Goal: Transaction & Acquisition: Book appointment/travel/reservation

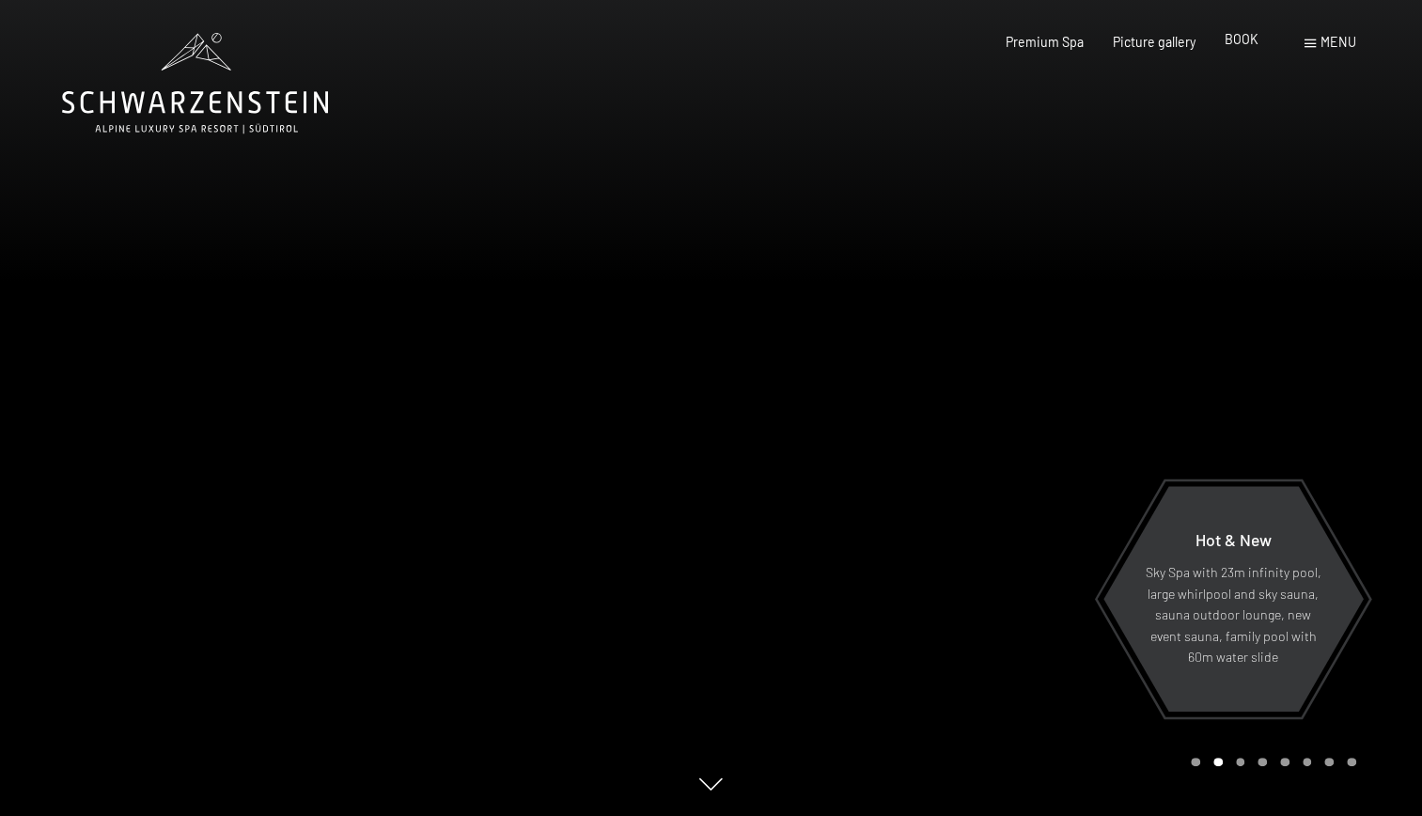
click at [1241, 48] on div "BOOK" at bounding box center [1242, 39] width 34 height 19
click at [1241, 43] on span "BOOK" at bounding box center [1242, 39] width 34 height 16
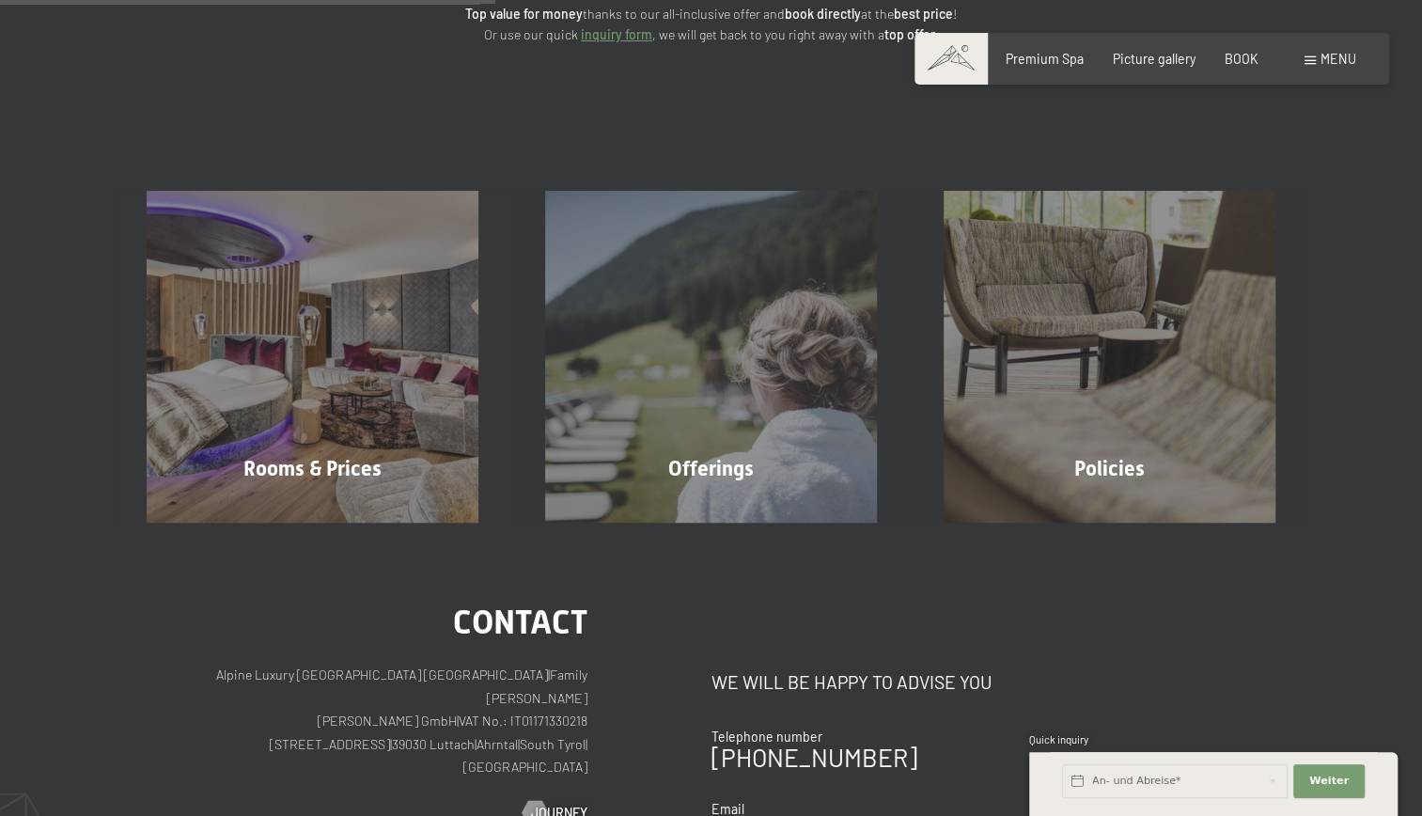
scroll to position [293, 0]
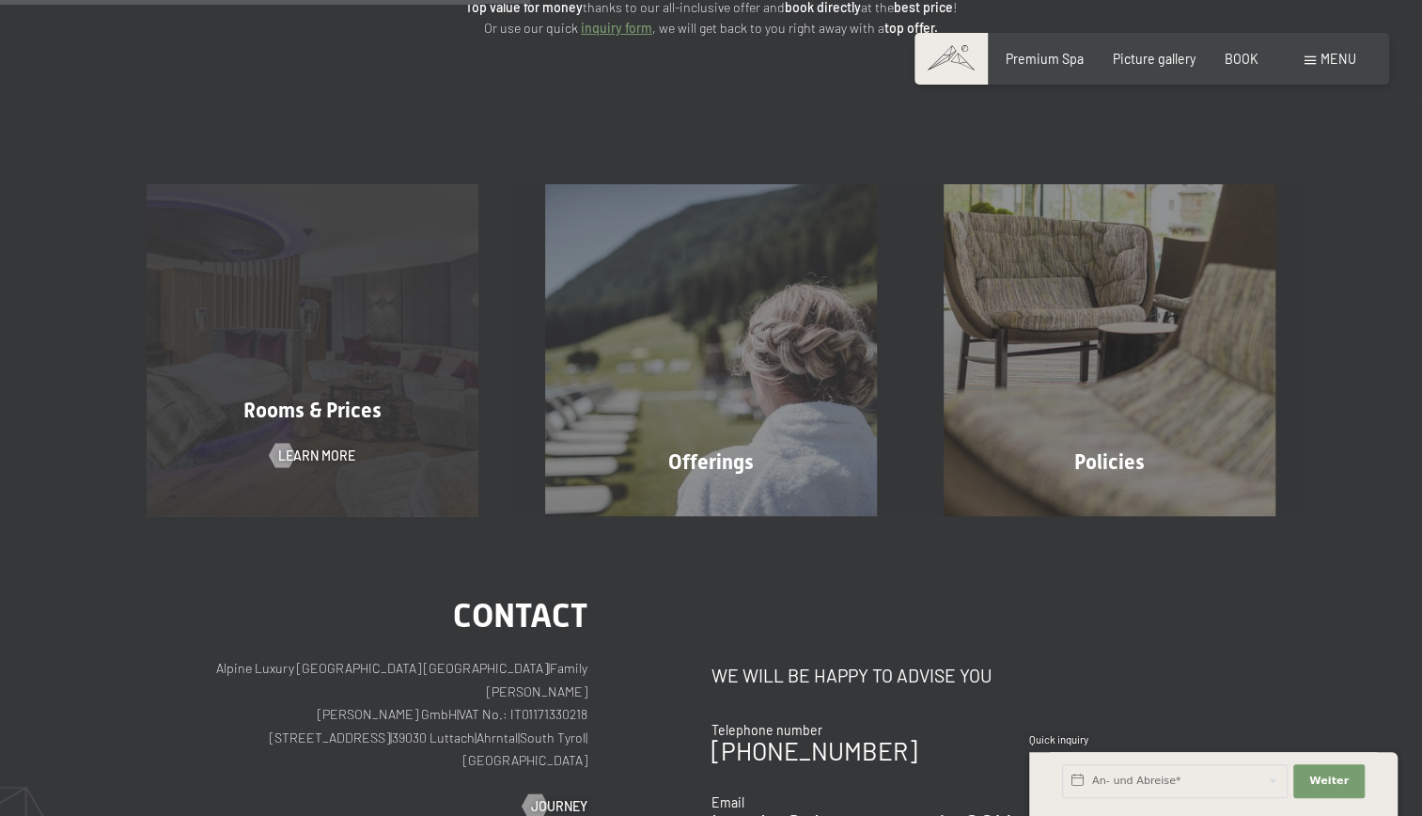
click at [351, 385] on div "Rooms & Prices Learn more" at bounding box center [313, 350] width 398 height 332
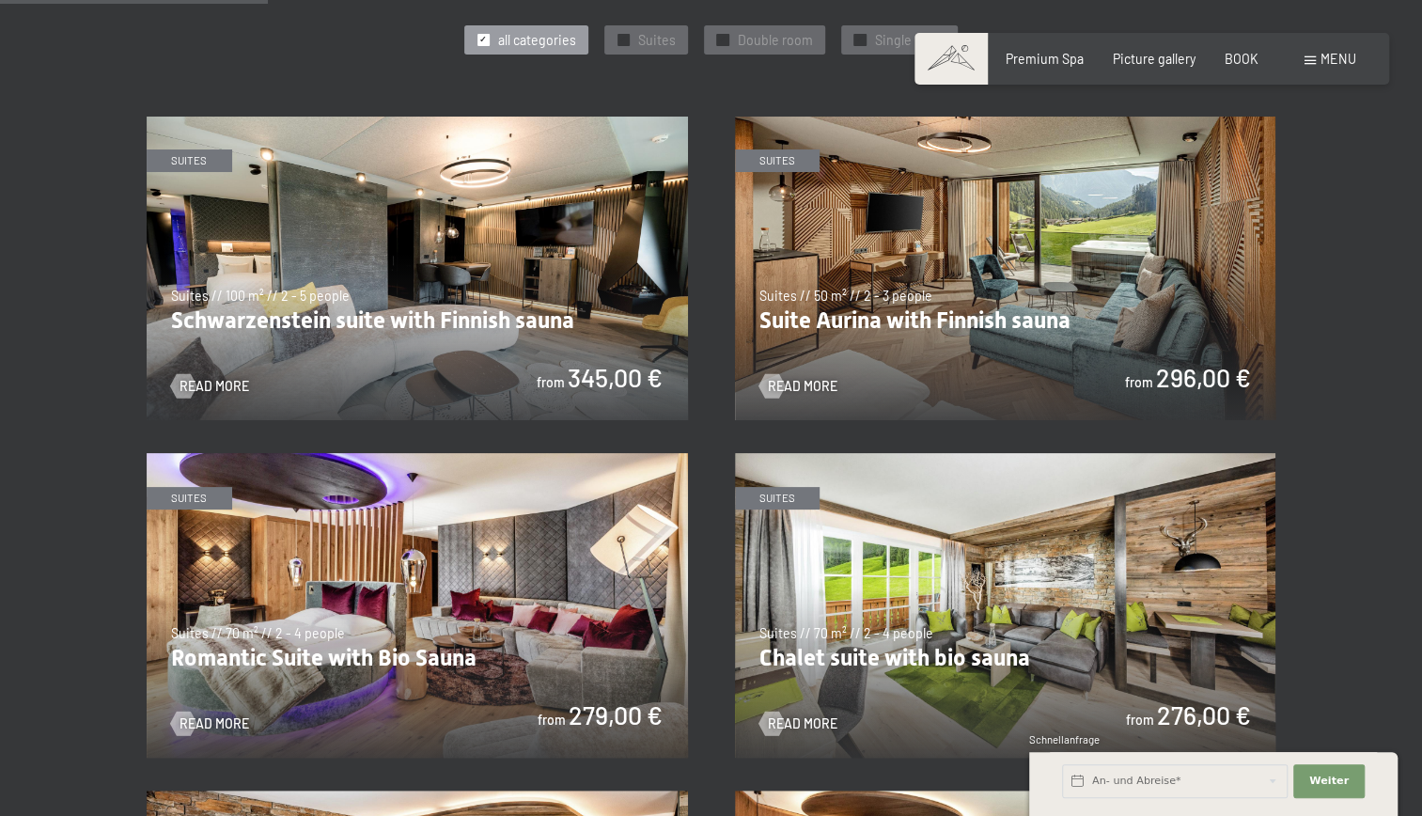
scroll to position [967, 0]
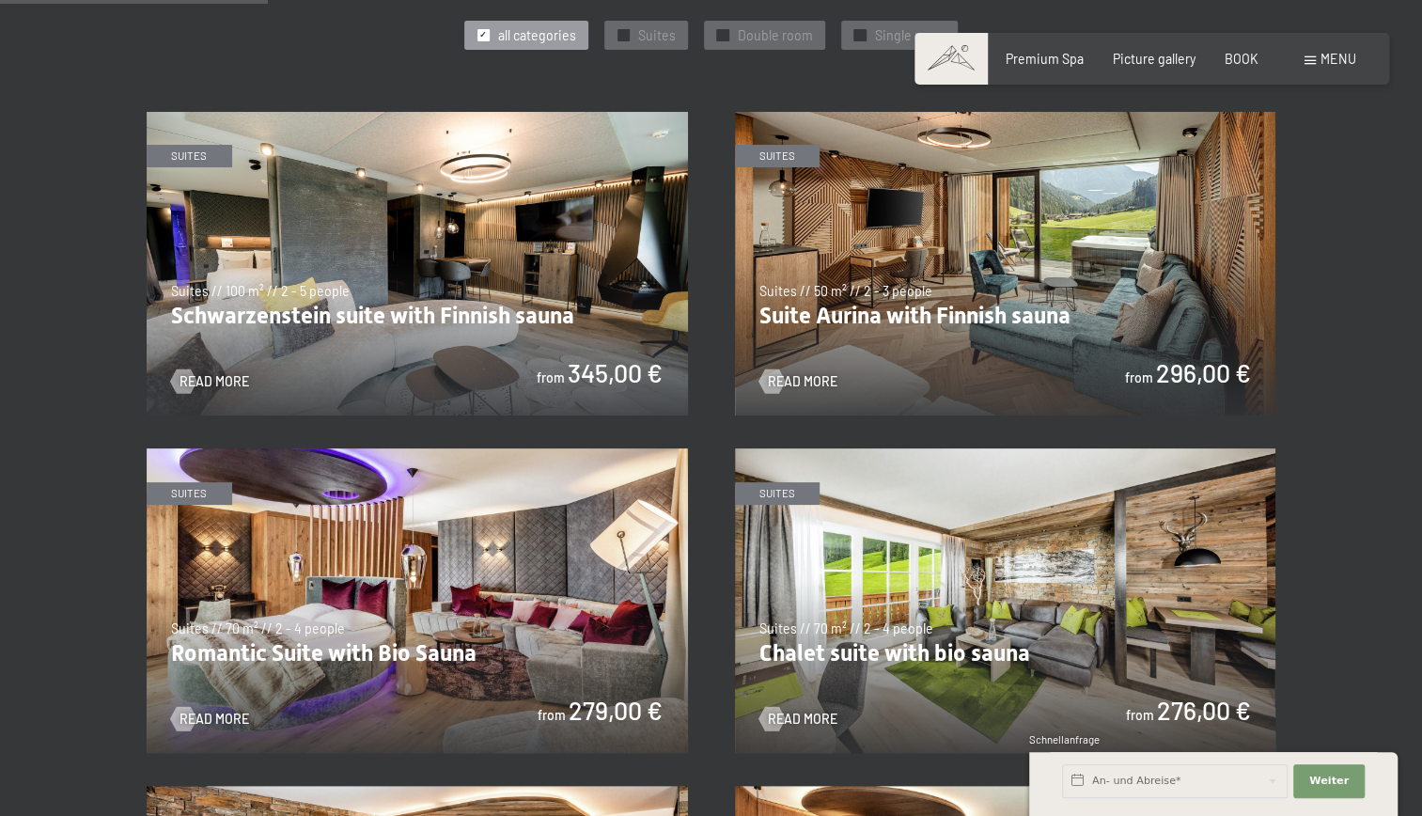
click at [943, 237] on img at bounding box center [1005, 264] width 541 height 304
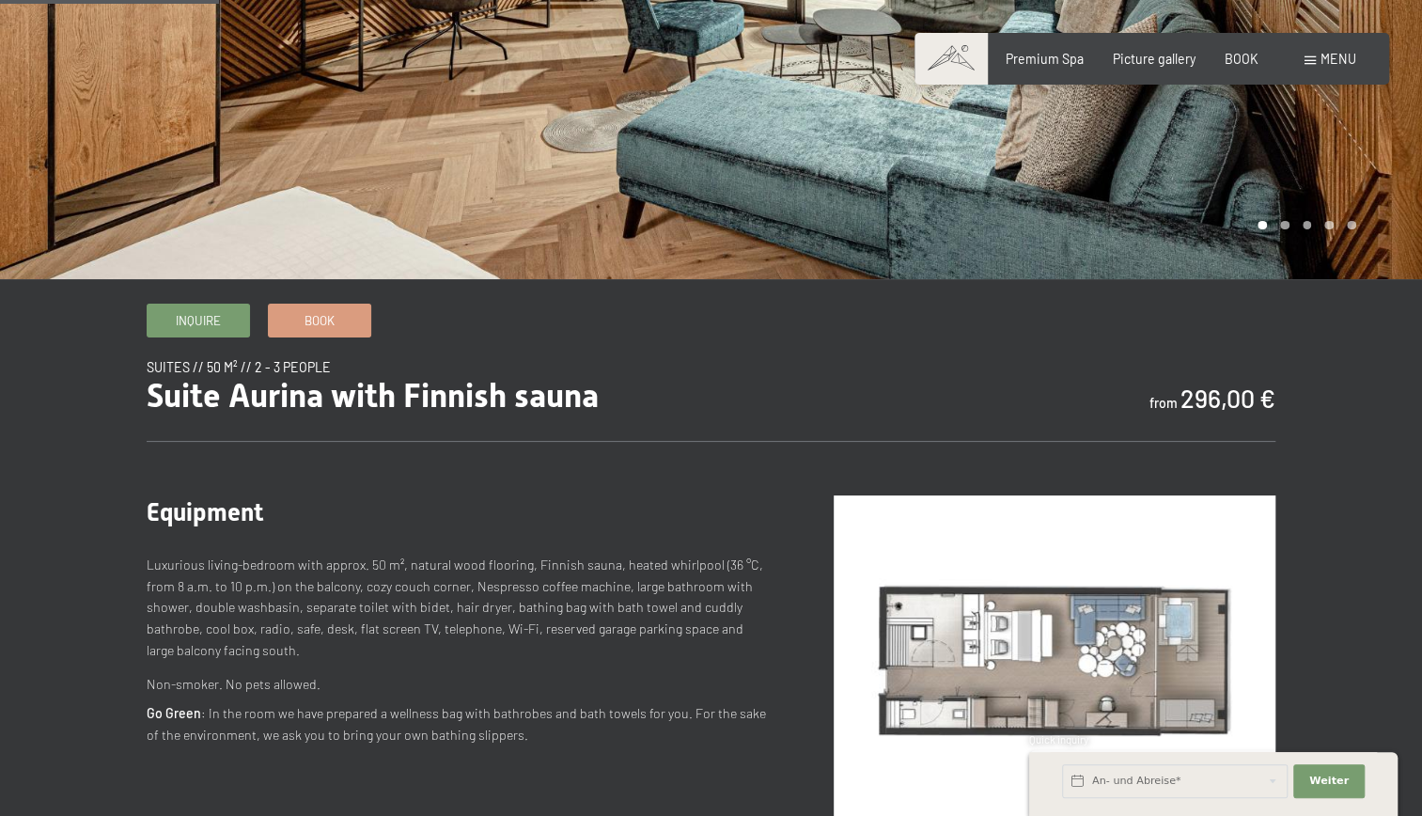
scroll to position [329, 0]
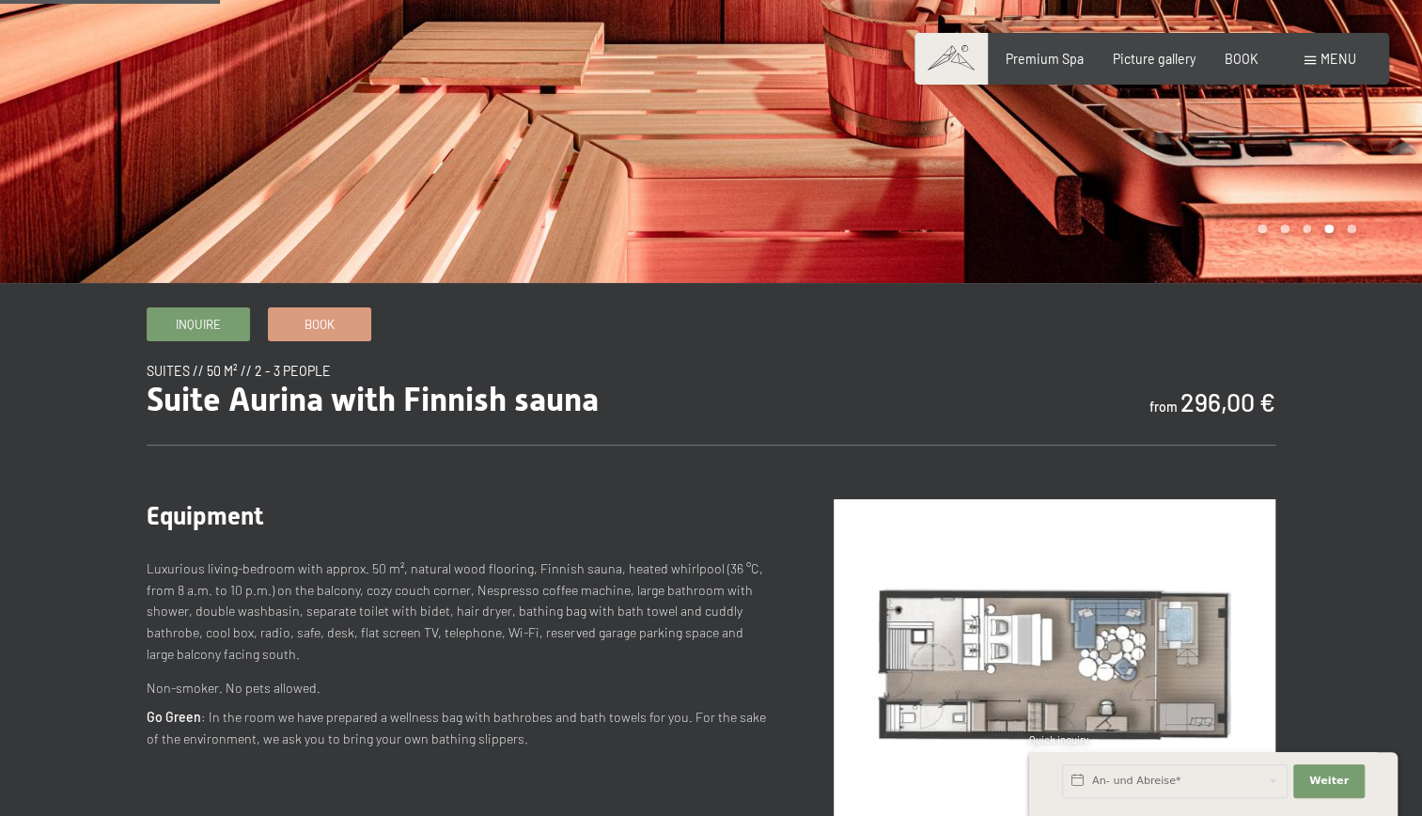
click at [658, 648] on p "Luxurious living-bedroom with approx. 50 m², natural wood flooring, Finnish sau…" at bounding box center [457, 611] width 621 height 106
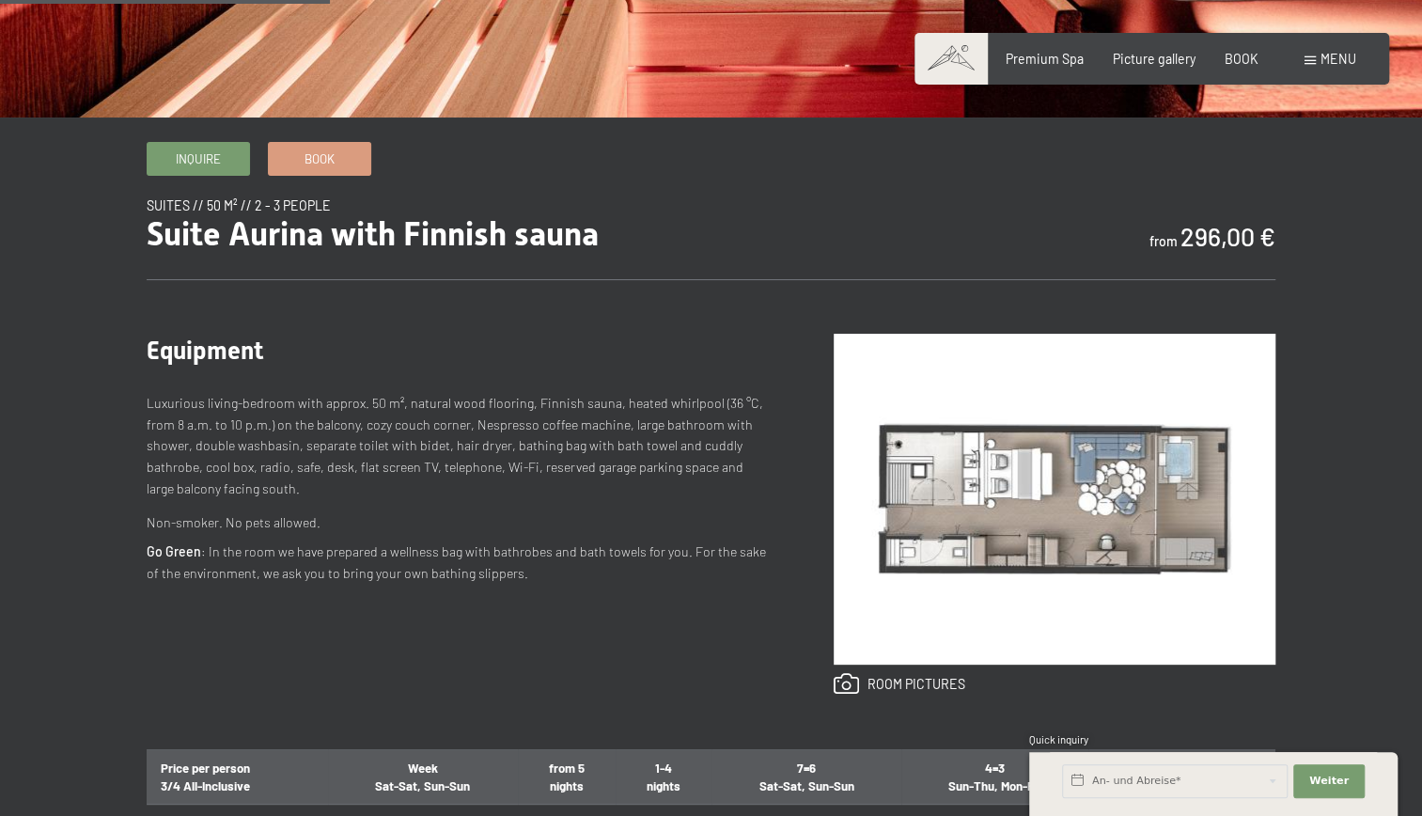
scroll to position [495, 0]
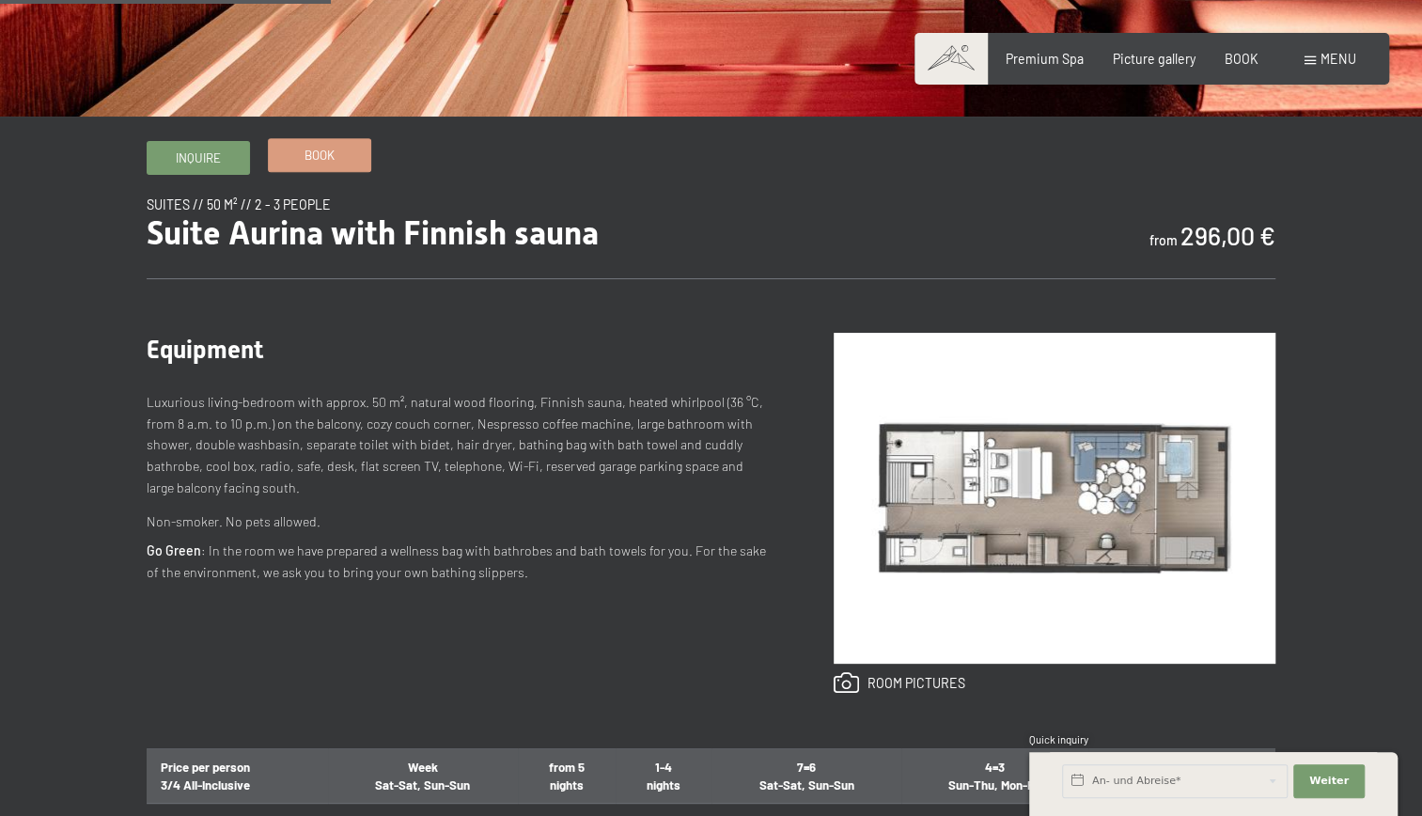
click at [353, 164] on link "Book" at bounding box center [319, 154] width 101 height 31
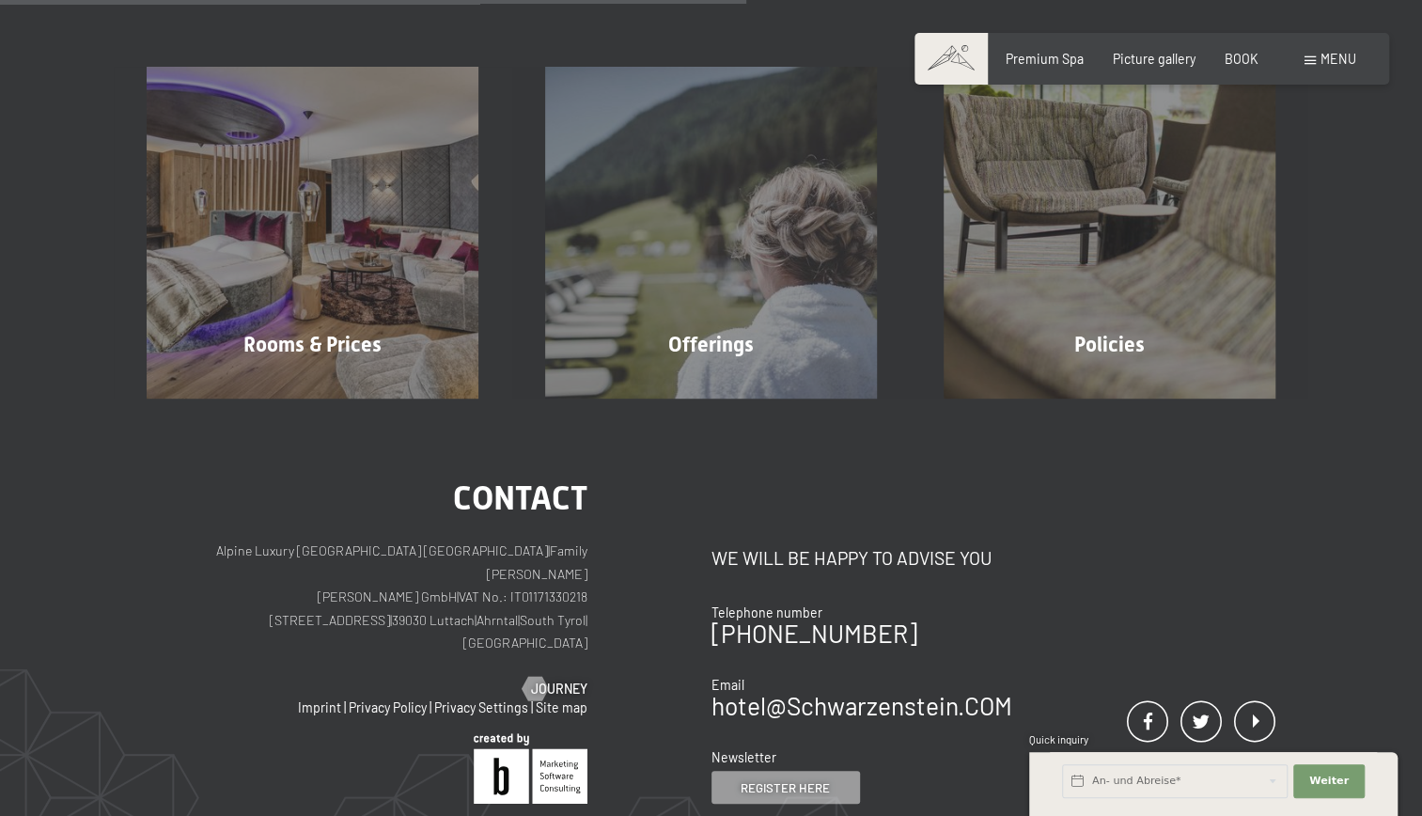
scroll to position [413, 0]
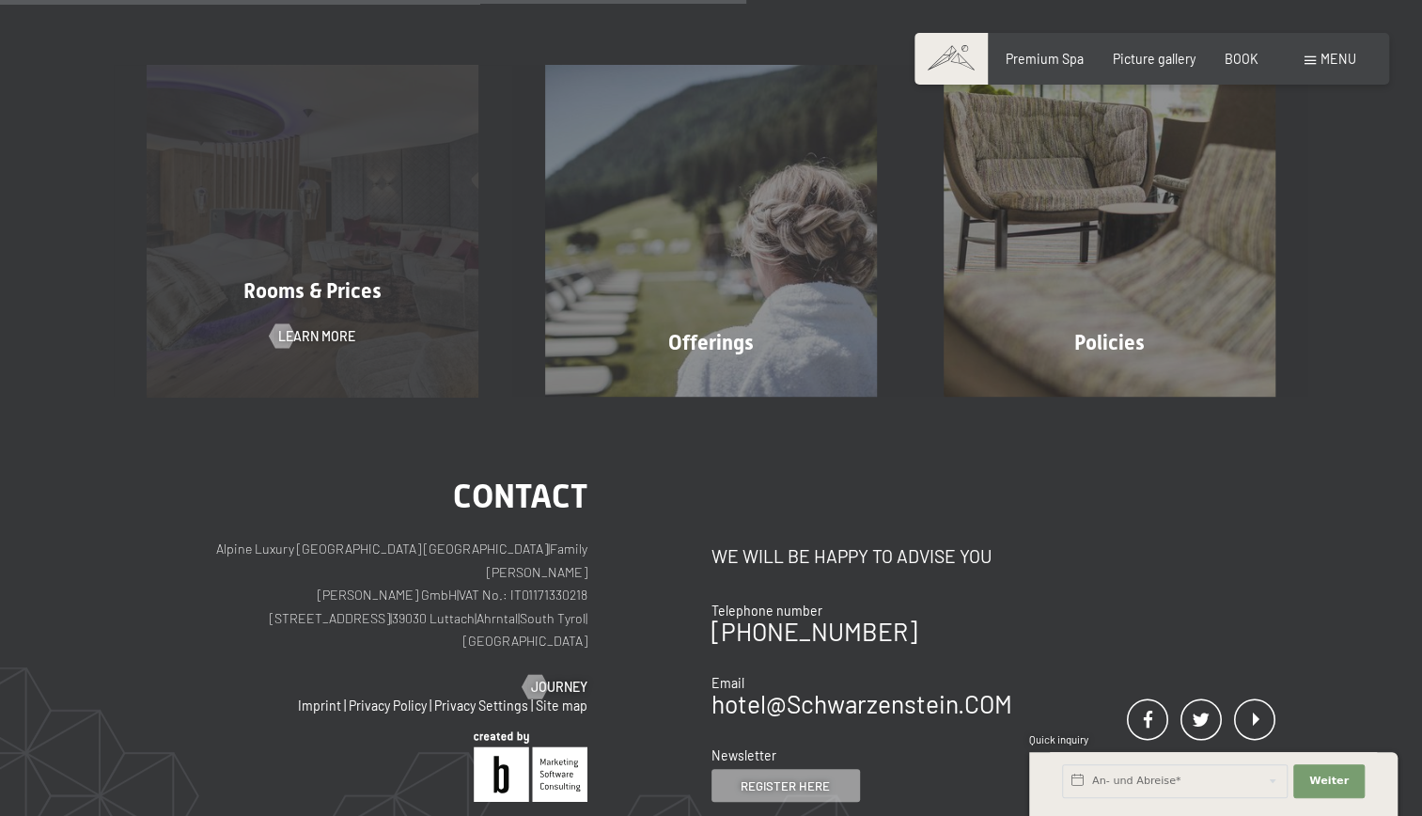
click at [317, 291] on span "Rooms & Prices" at bounding box center [312, 290] width 138 height 23
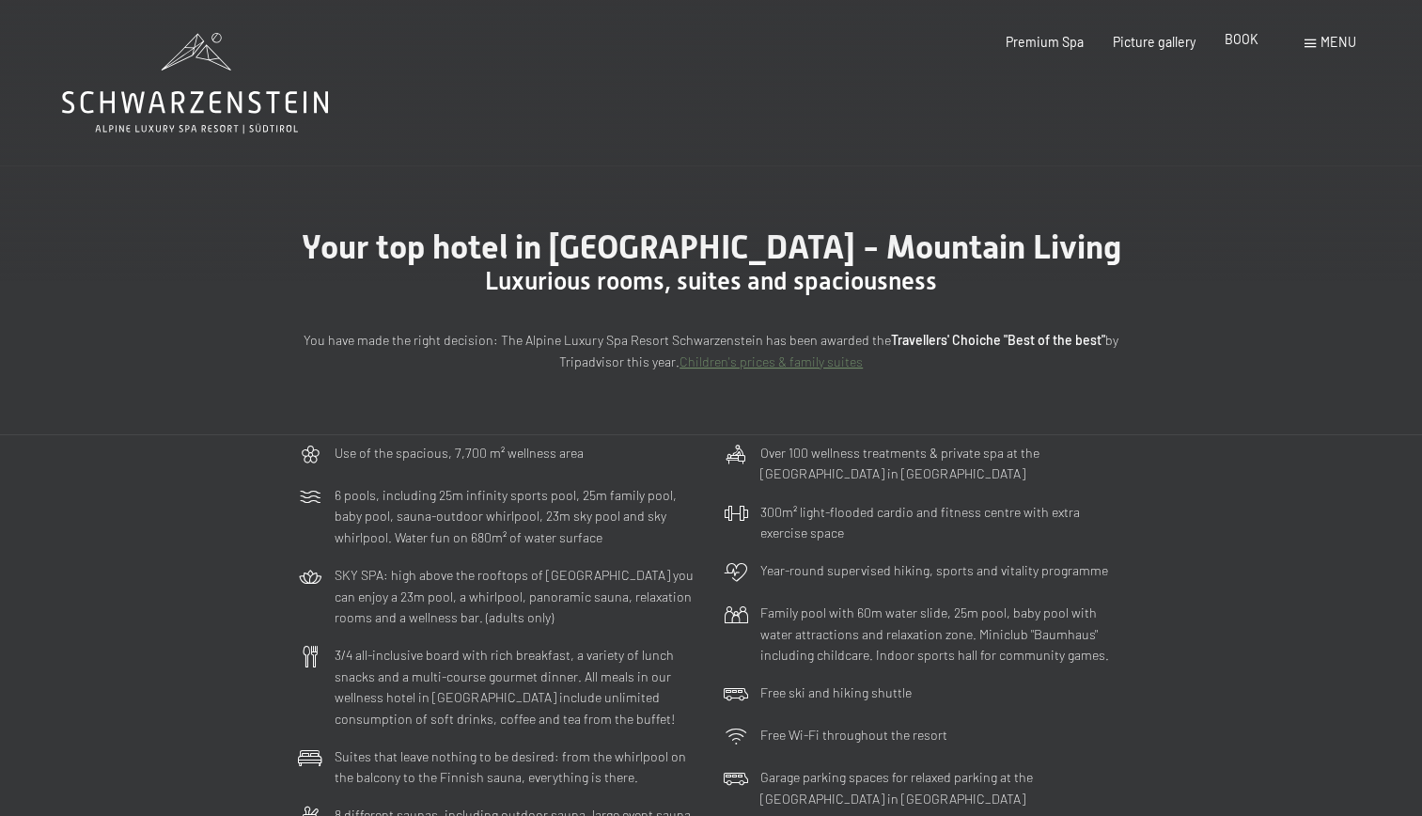
click at [1244, 36] on span "BOOK" at bounding box center [1242, 39] width 34 height 16
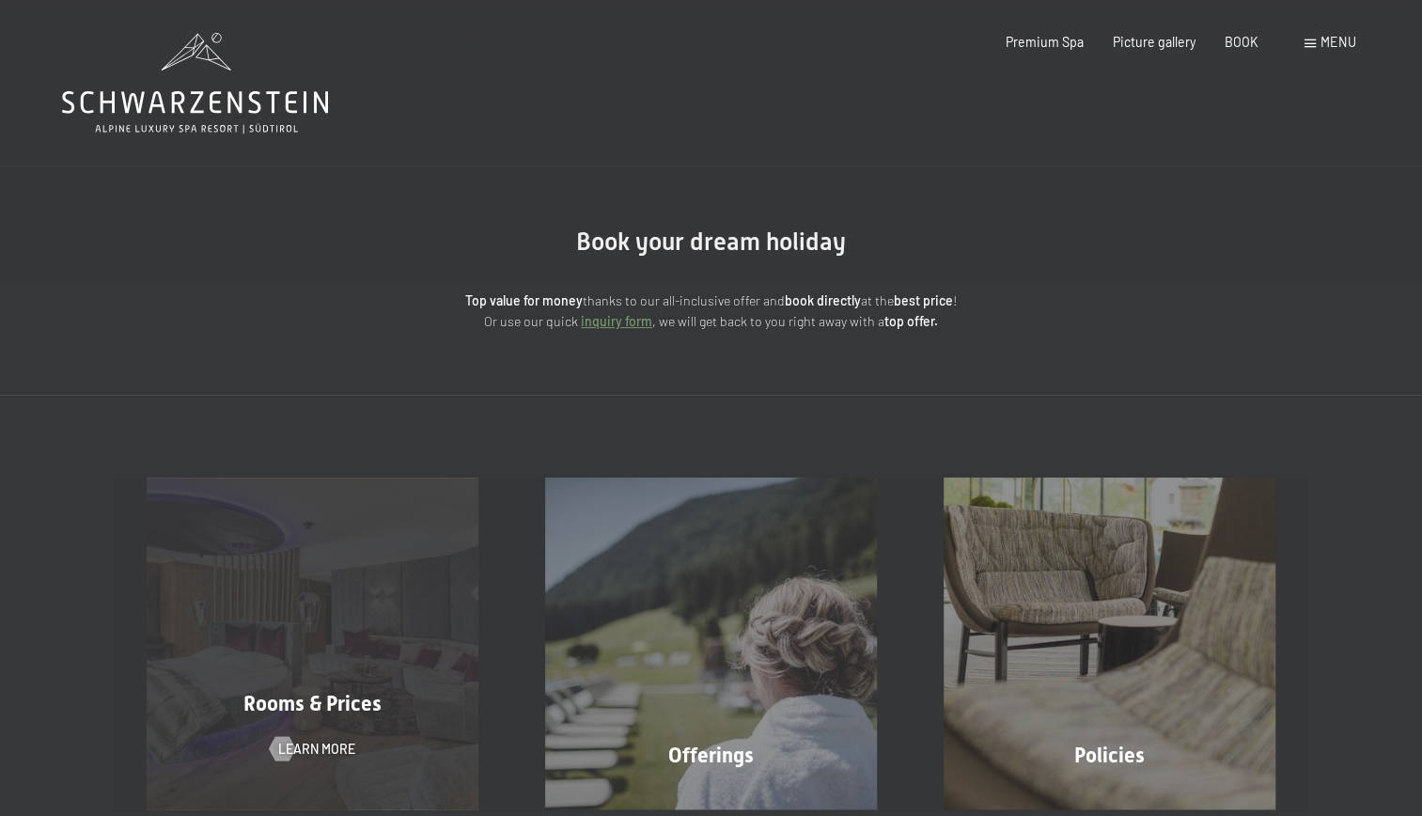
click at [321, 684] on div "Rooms & Prices Learn more" at bounding box center [313, 643] width 398 height 332
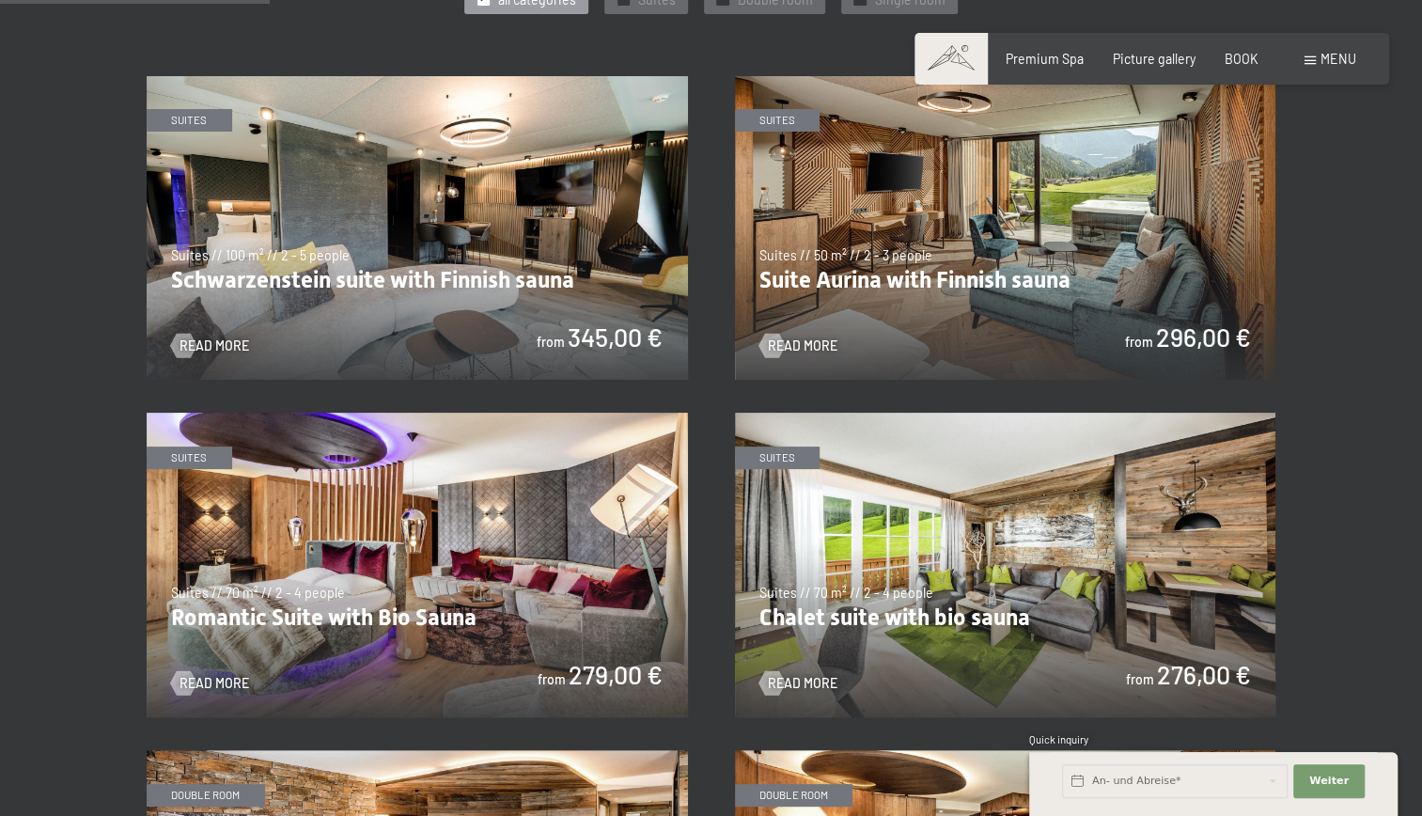
scroll to position [1022, 0]
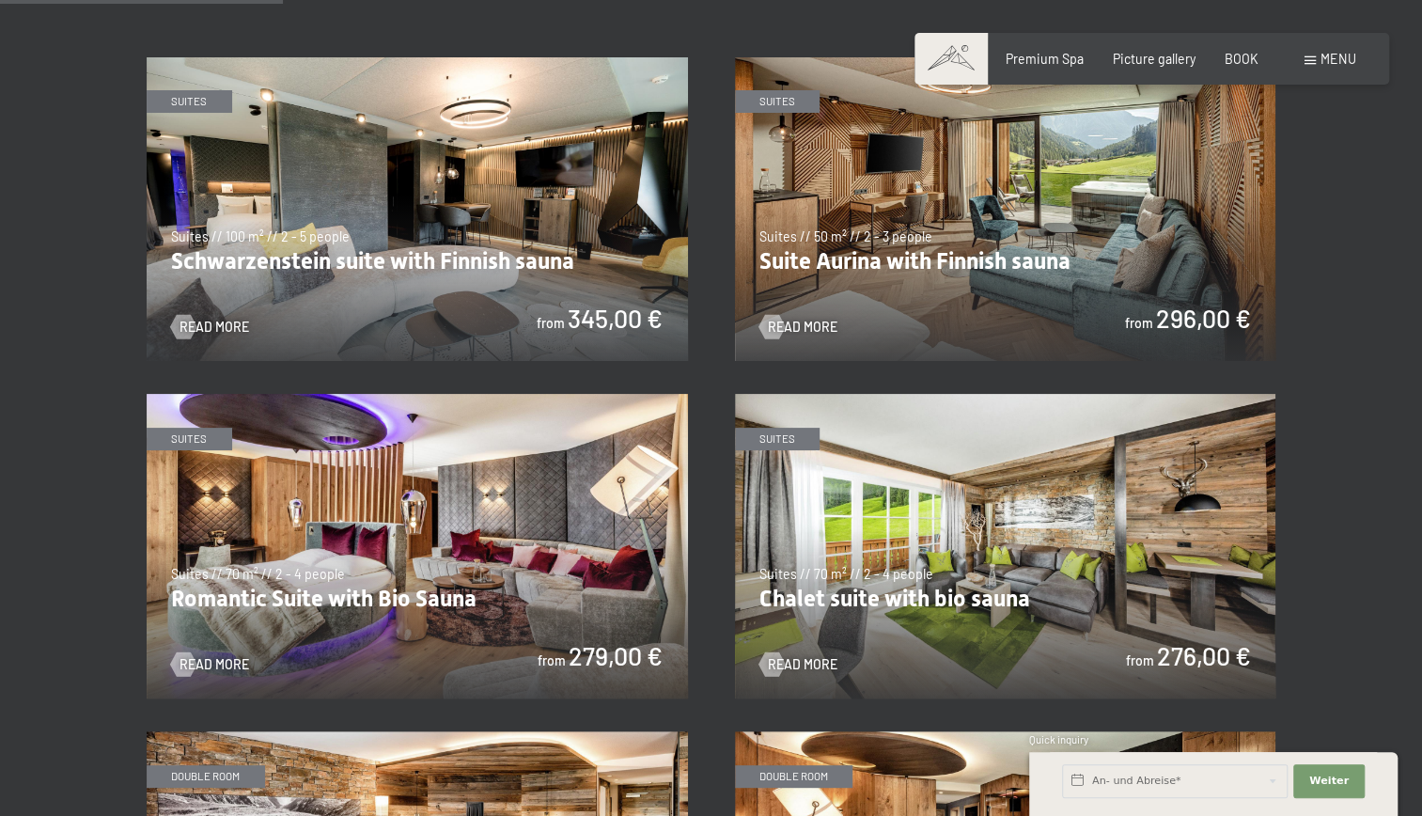
click at [1008, 229] on img at bounding box center [1005, 209] width 541 height 304
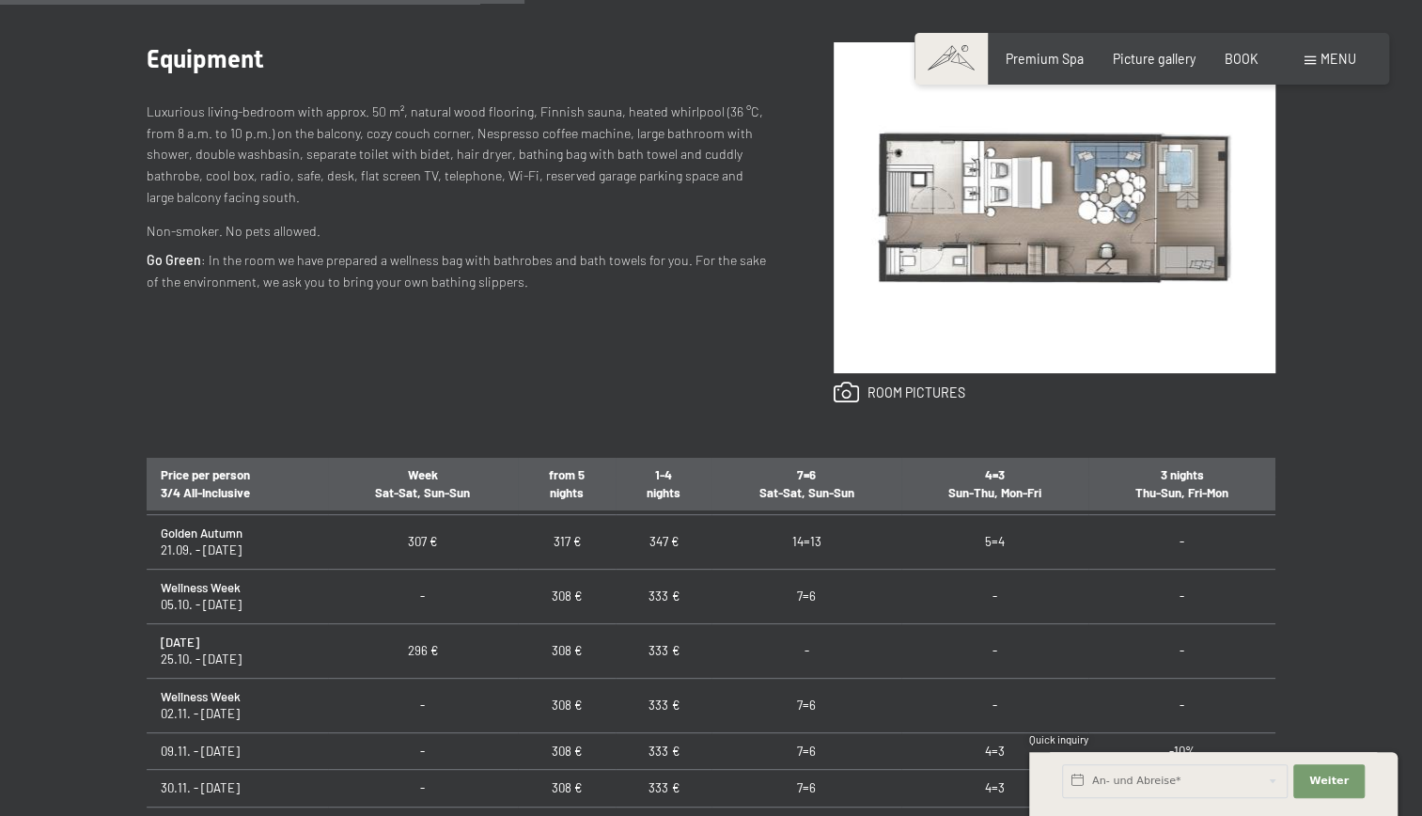
scroll to position [195, 0]
